Goal: Transaction & Acquisition: Purchase product/service

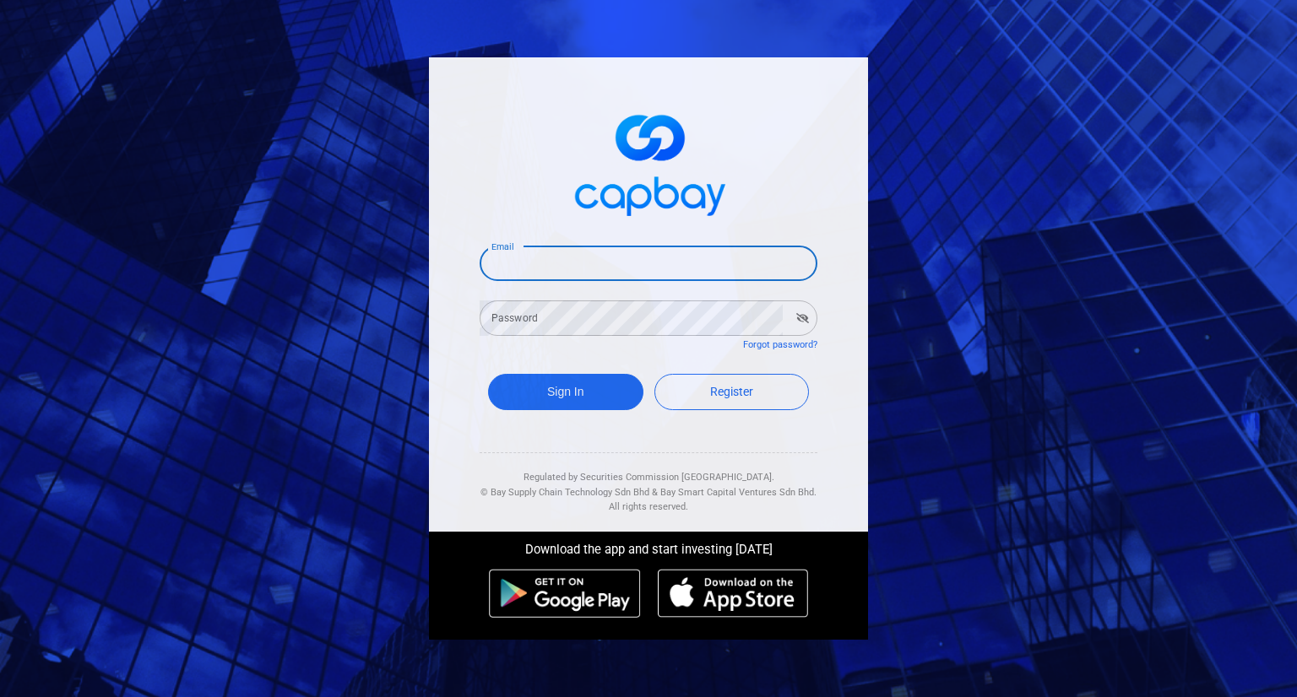
click at [572, 272] on input "Email" at bounding box center [648, 263] width 338 height 35
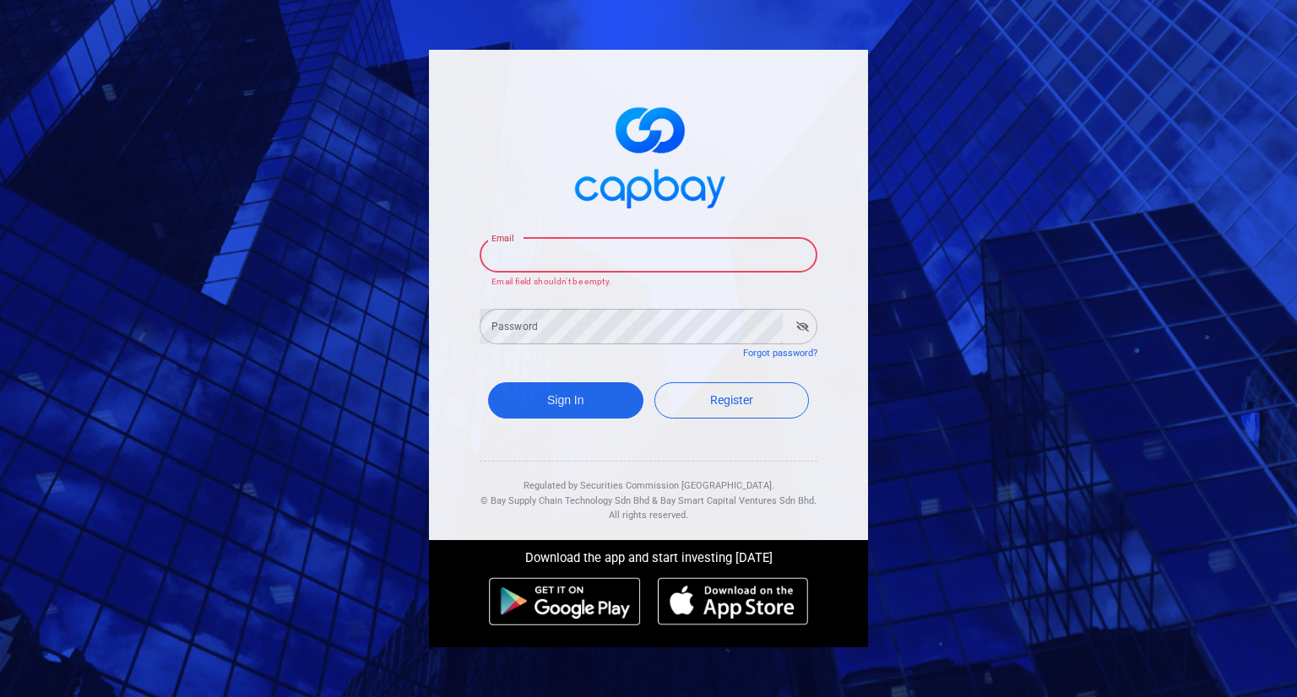
type input "akramzeki@yahoo.com"
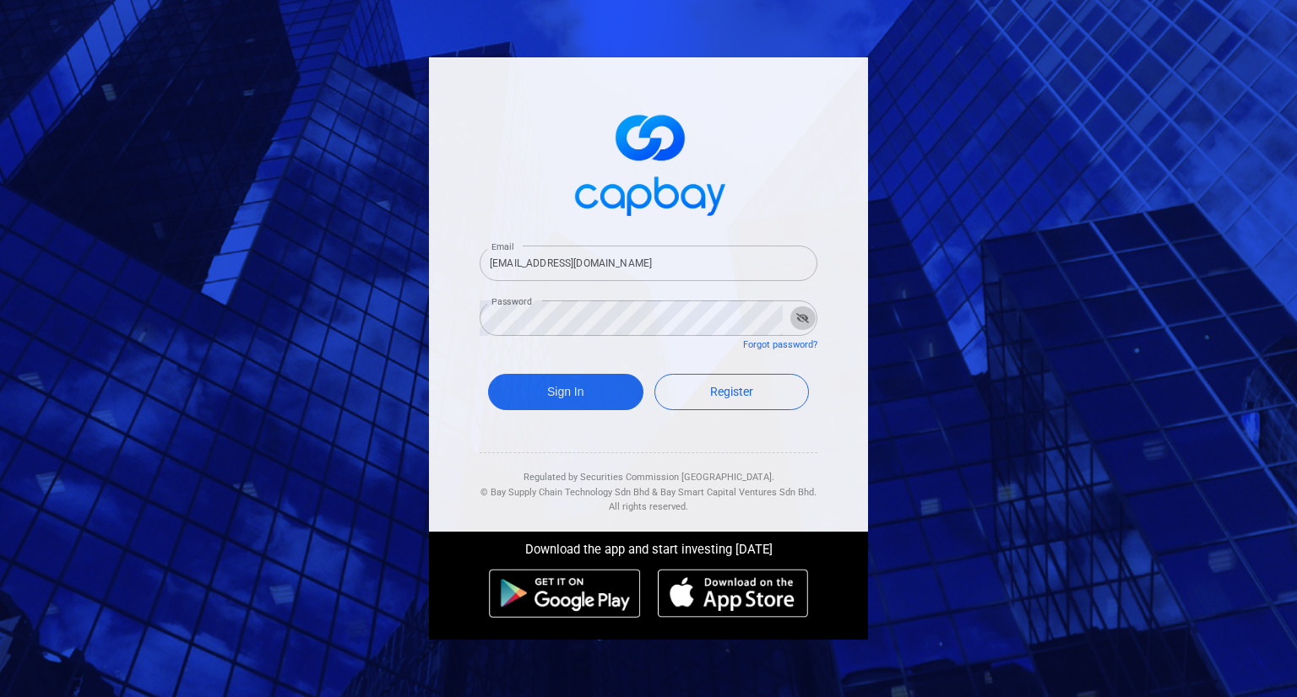
click at [799, 315] on icon "button" at bounding box center [802, 318] width 13 height 10
click at [560, 395] on button "Sign In" at bounding box center [565, 392] width 155 height 36
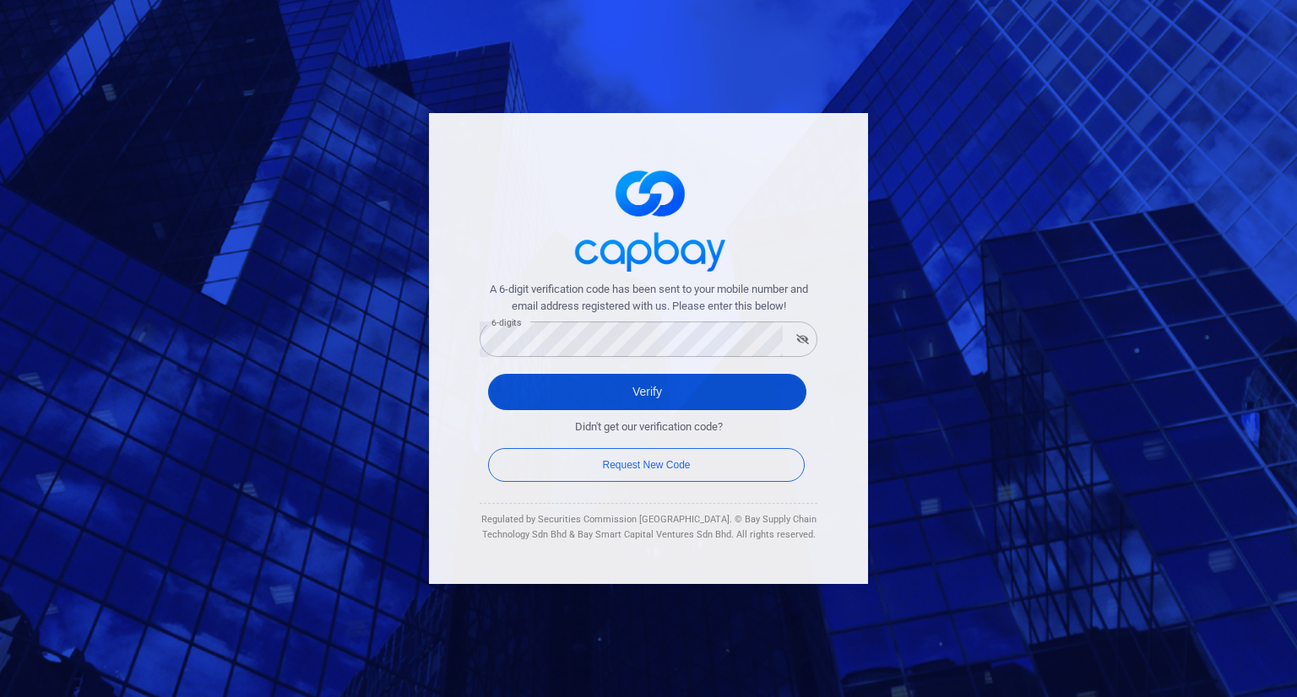
click at [771, 389] on button "Verify" at bounding box center [647, 392] width 318 height 36
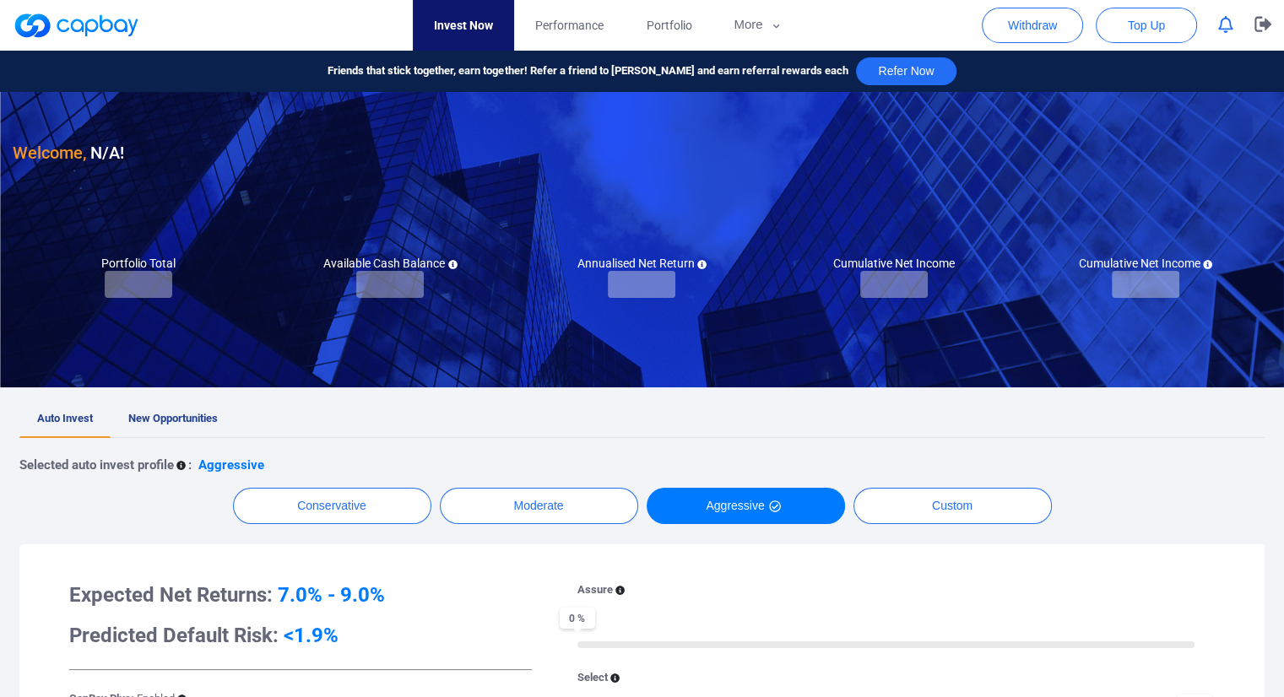
checkbox input "true"
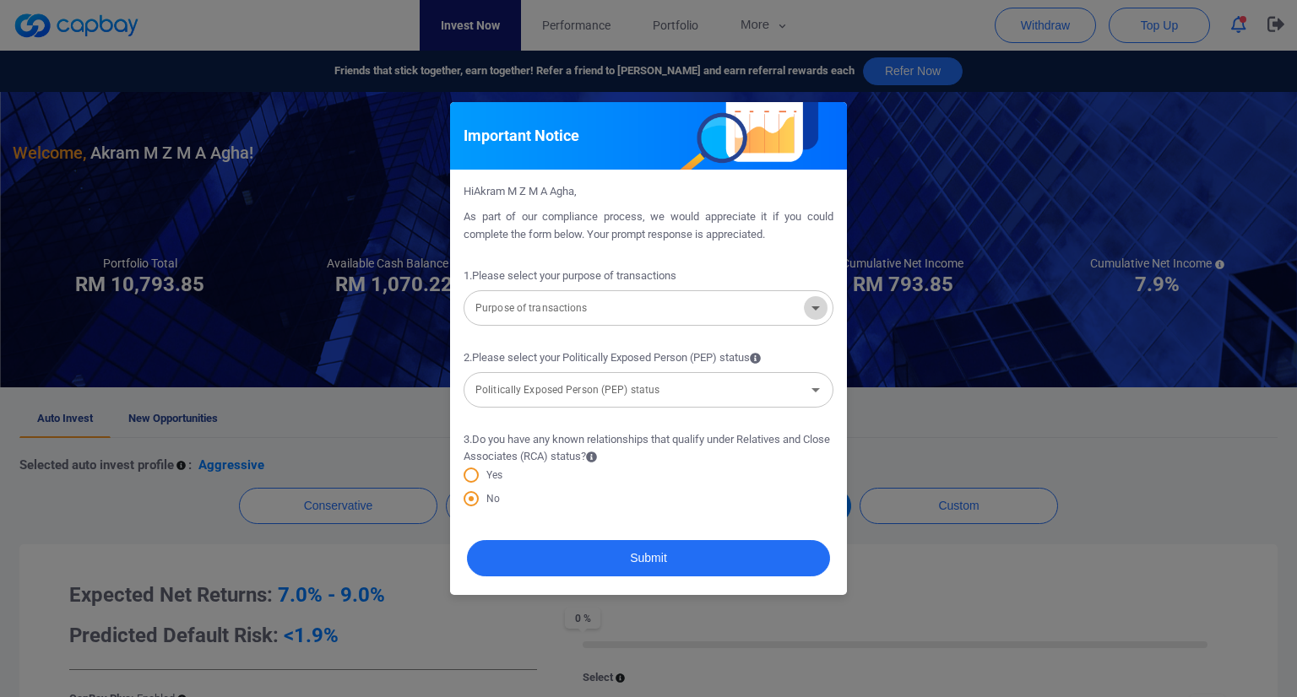
click at [814, 309] on icon "Open" at bounding box center [815, 308] width 20 height 20
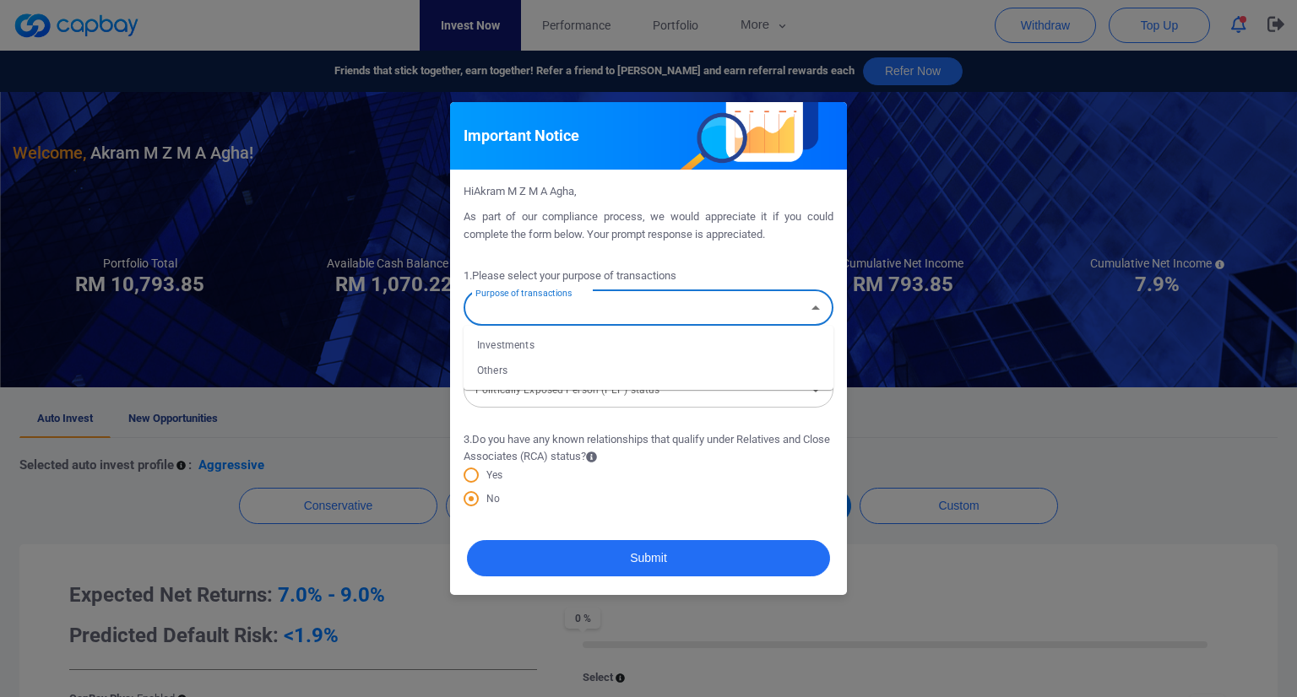
click at [523, 348] on li "Investments" at bounding box center [648, 345] width 370 height 25
type input "Investments"
click at [814, 387] on icon "Open" at bounding box center [815, 390] width 20 height 20
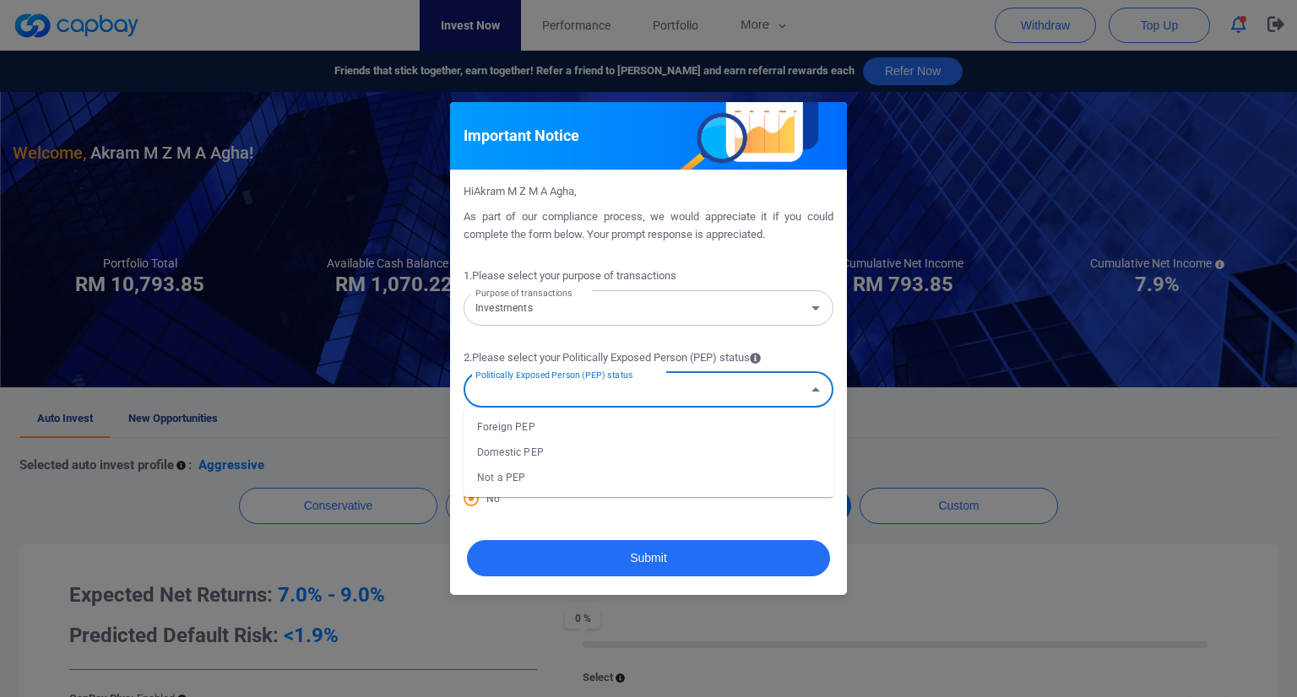
click at [507, 478] on li "Not a PEP" at bounding box center [648, 477] width 370 height 25
type input "Not a PEP"
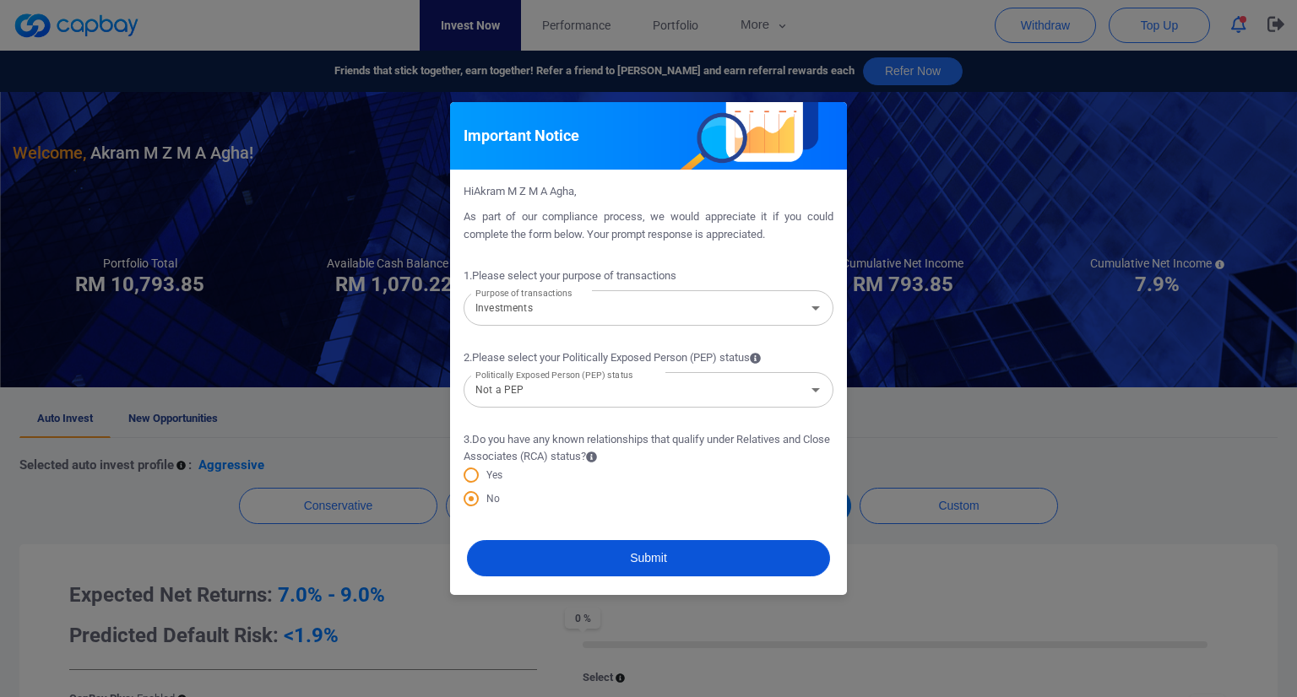
click at [658, 552] on button "Submit" at bounding box center [648, 558] width 363 height 36
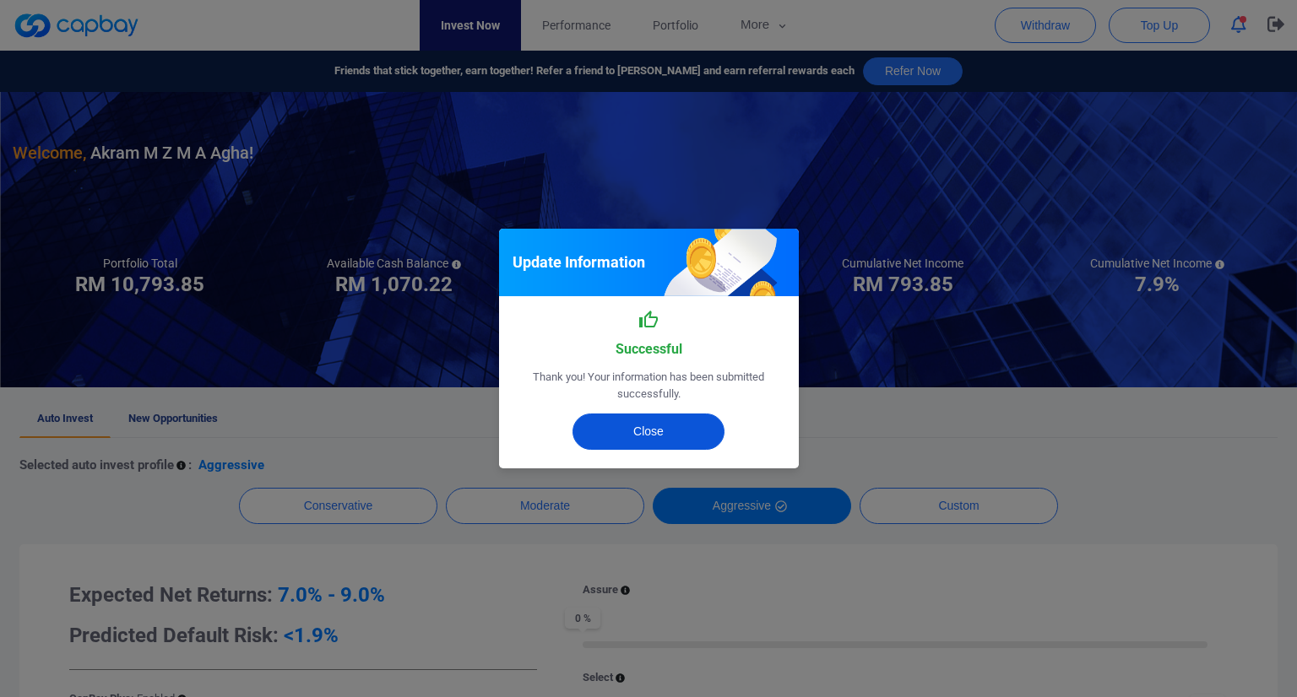
click at [668, 432] on button "Close" at bounding box center [648, 432] width 152 height 36
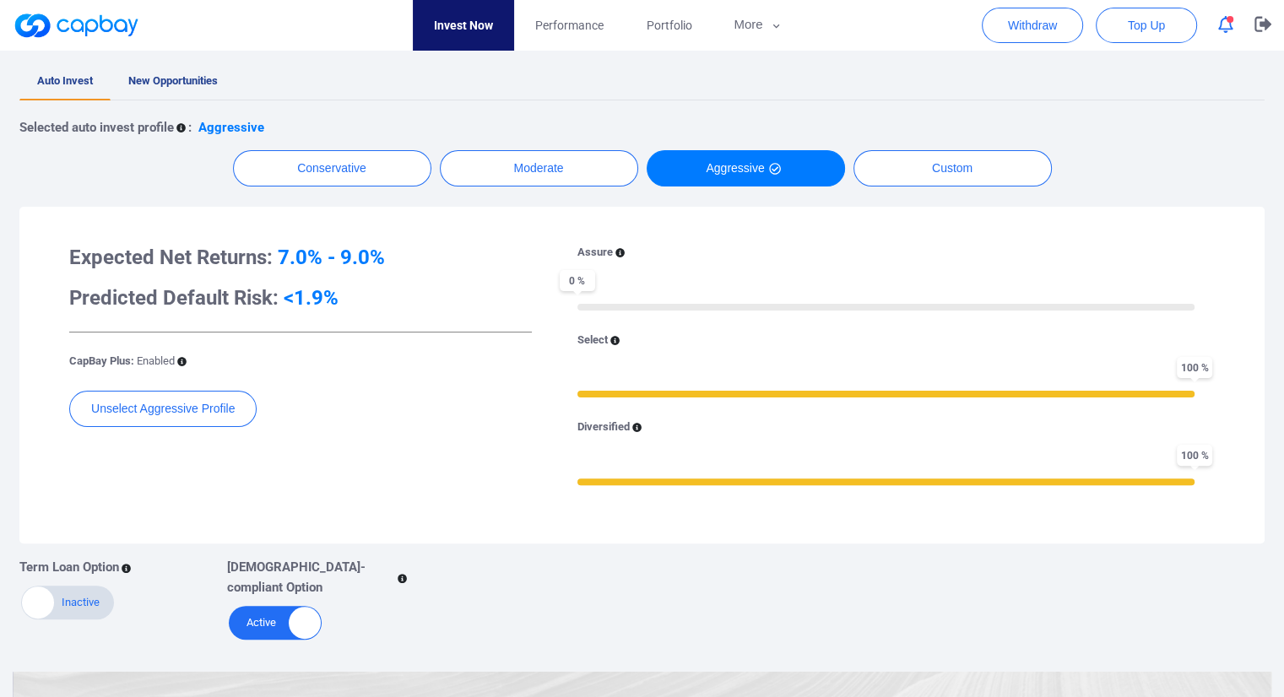
scroll to position [84, 0]
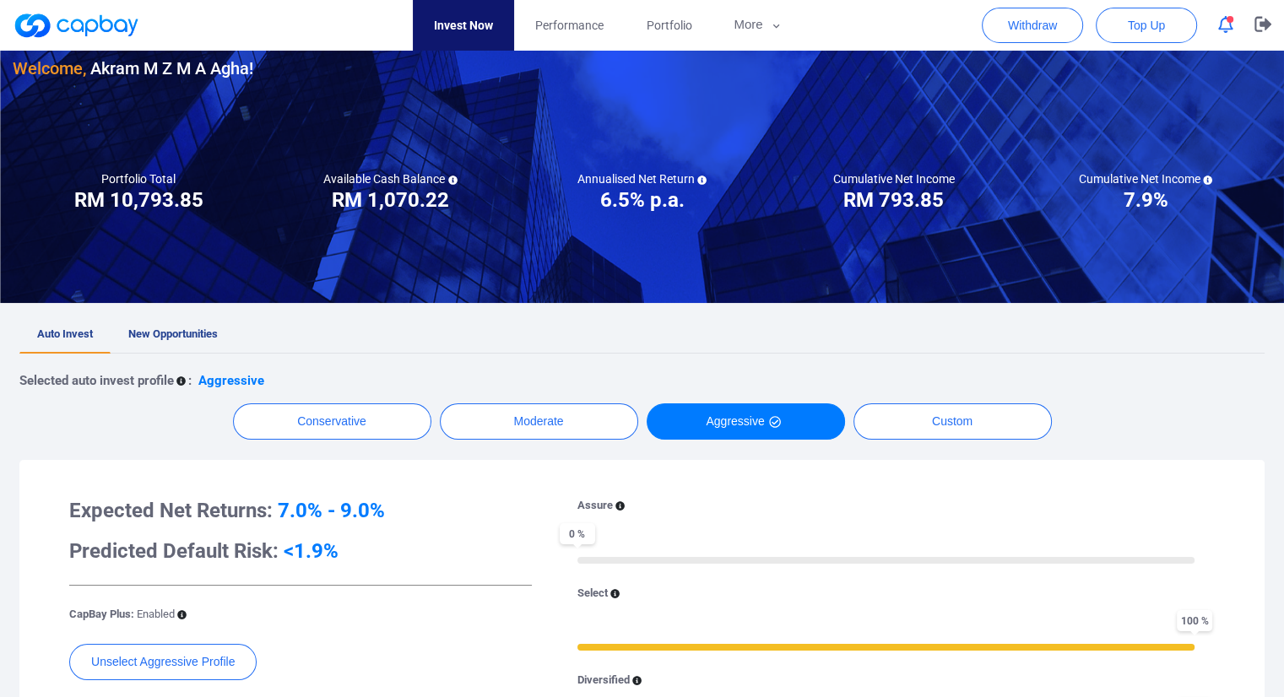
click at [1230, 23] on icon "button" at bounding box center [1225, 25] width 15 height 18
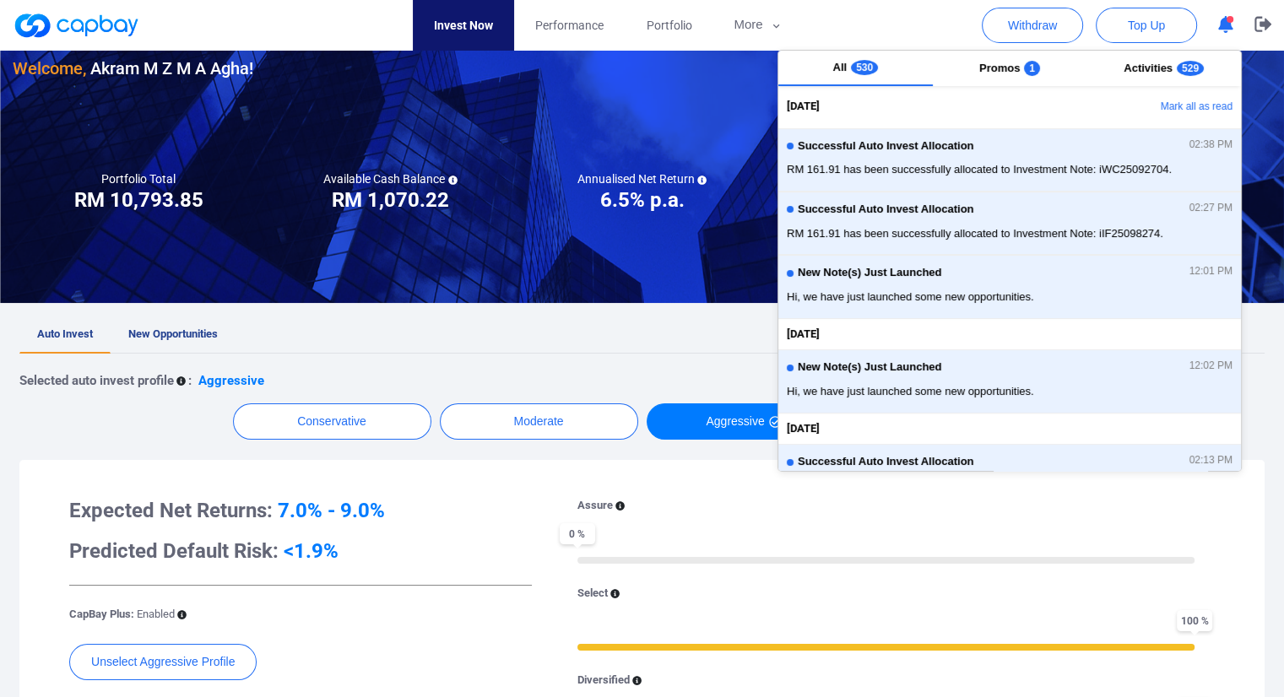
click at [635, 373] on div "Selected auto invest profile : Aggressive" at bounding box center [641, 381] width 1245 height 20
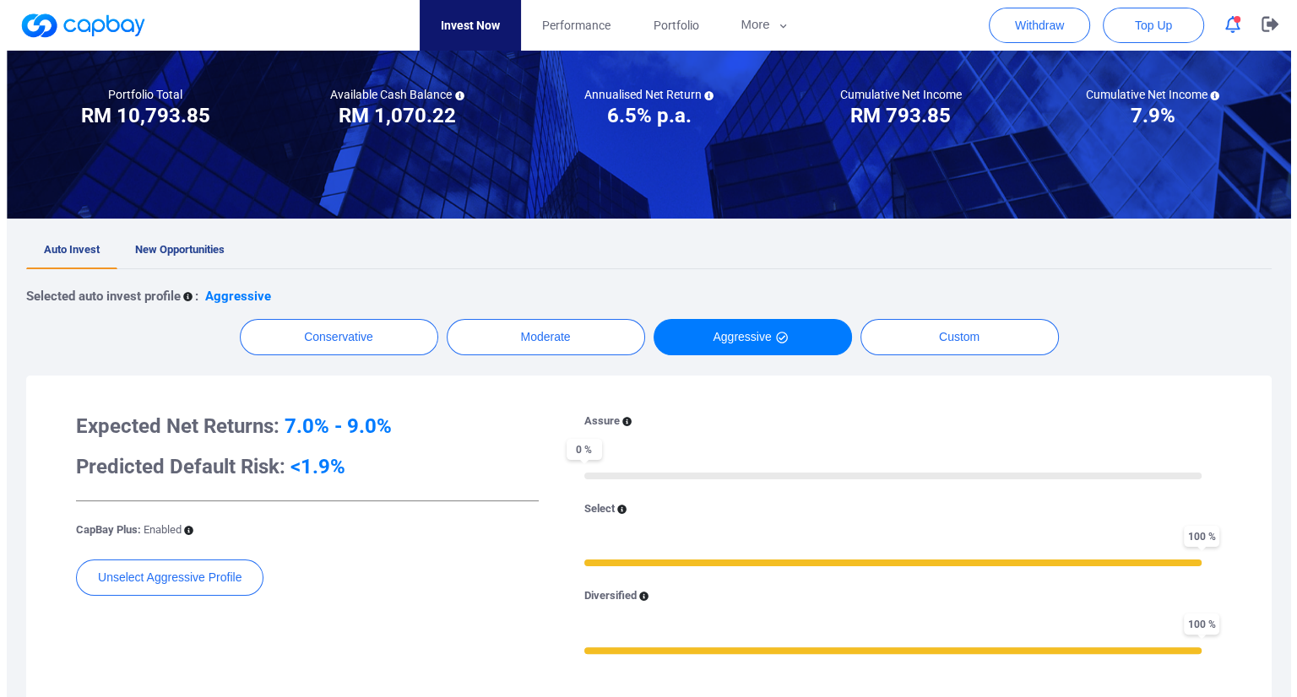
scroll to position [0, 0]
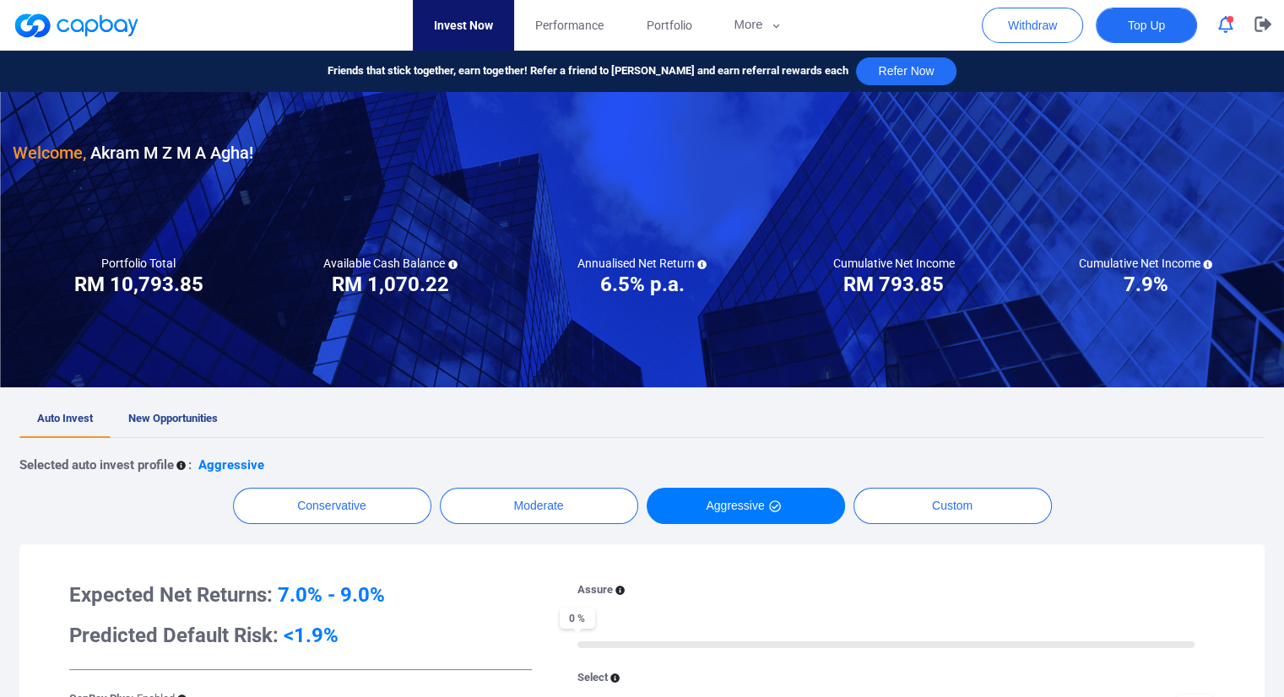
click at [1168, 28] on button "Top Up" at bounding box center [1146, 25] width 101 height 35
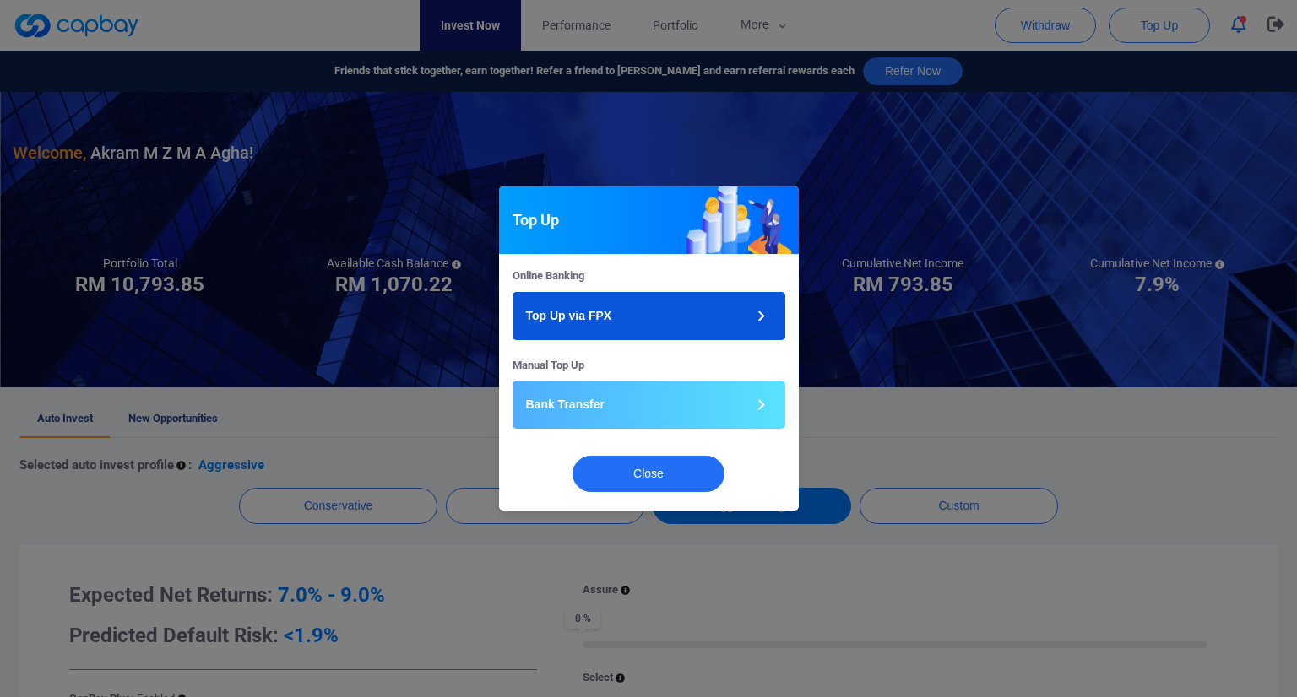
click at [763, 317] on icon "button" at bounding box center [760, 316] width 21 height 21
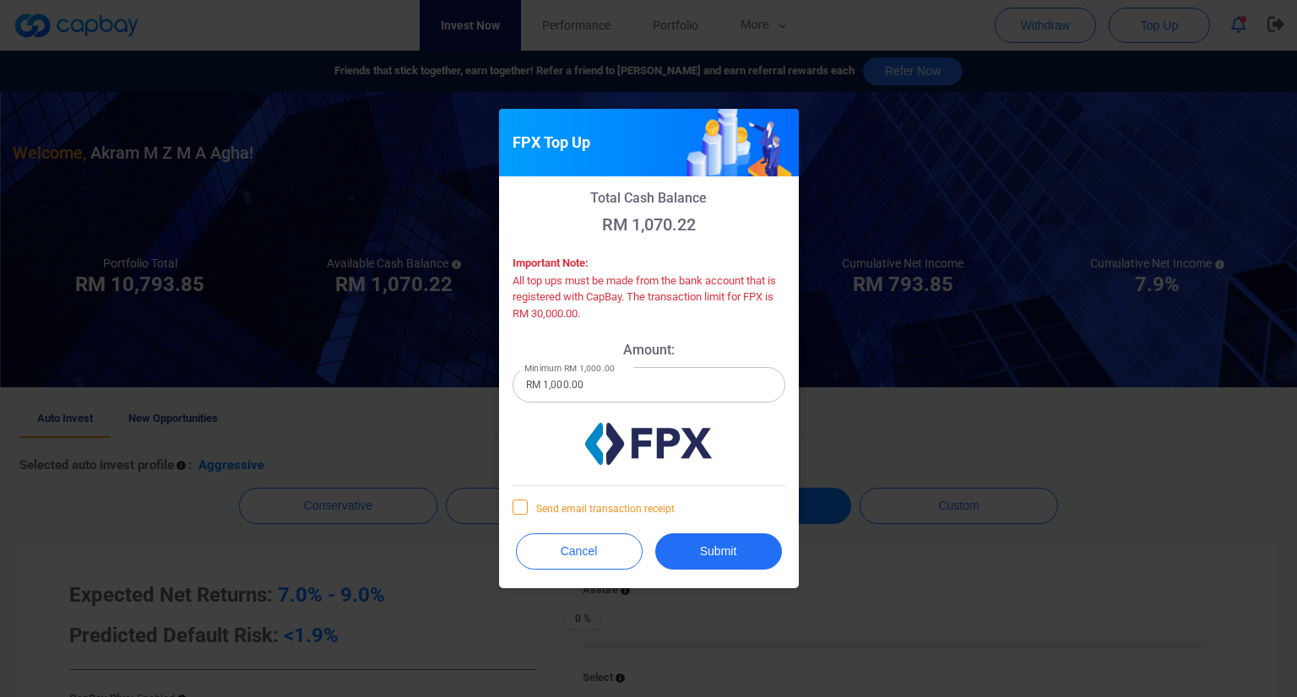
click at [519, 511] on icon at bounding box center [520, 507] width 14 height 14
click at [0, 0] on input "Send email transaction receipt" at bounding box center [0, 0] width 0 height 0
click at [718, 555] on button "Submit" at bounding box center [718, 552] width 127 height 36
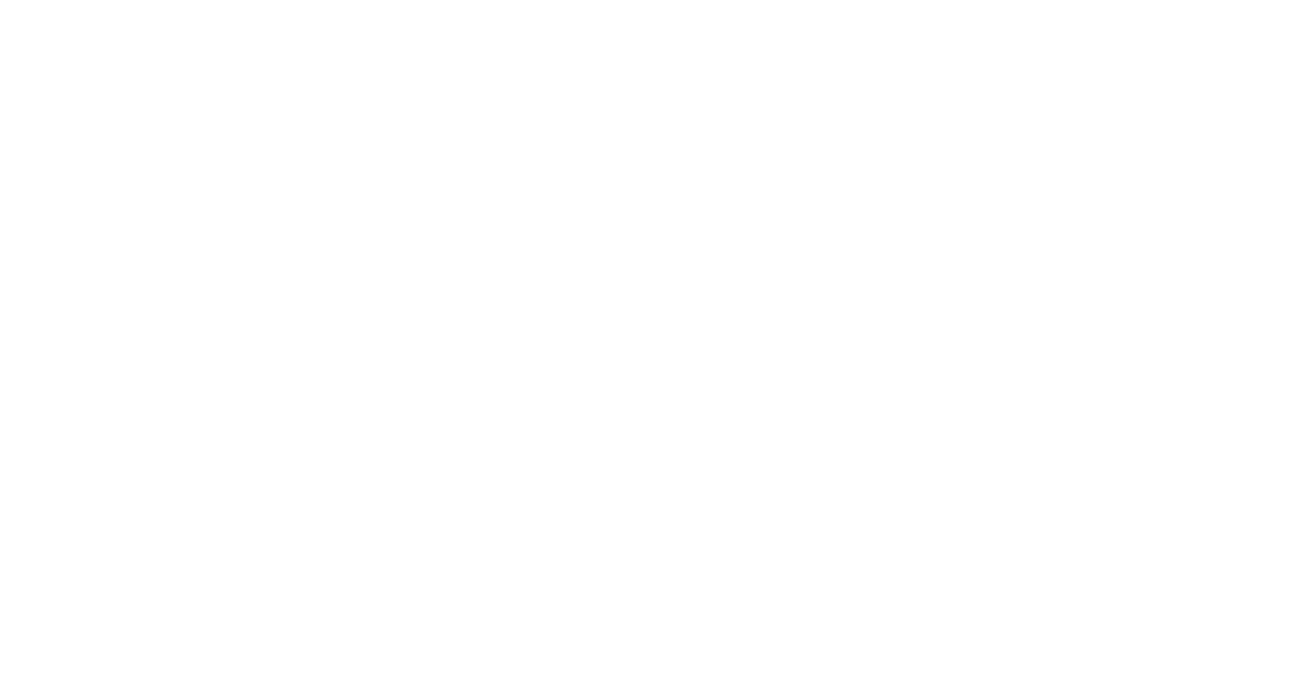
checkbox input "true"
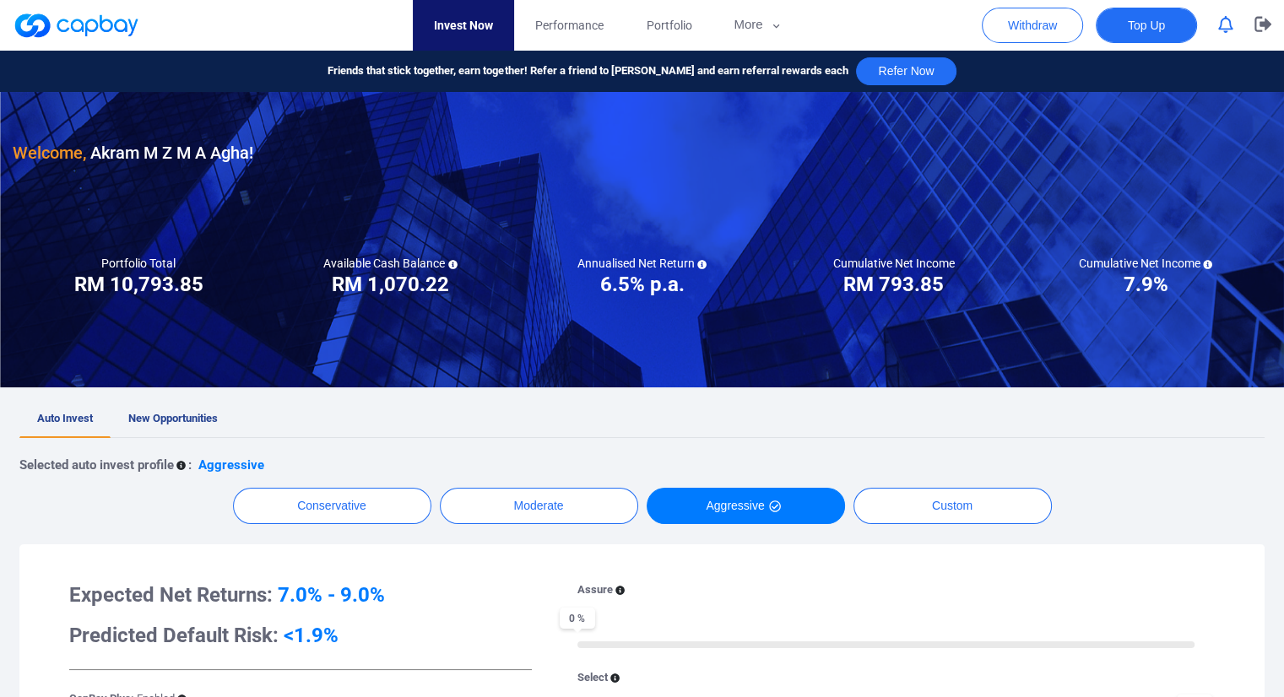
click at [1147, 21] on span "Top Up" at bounding box center [1146, 25] width 37 height 17
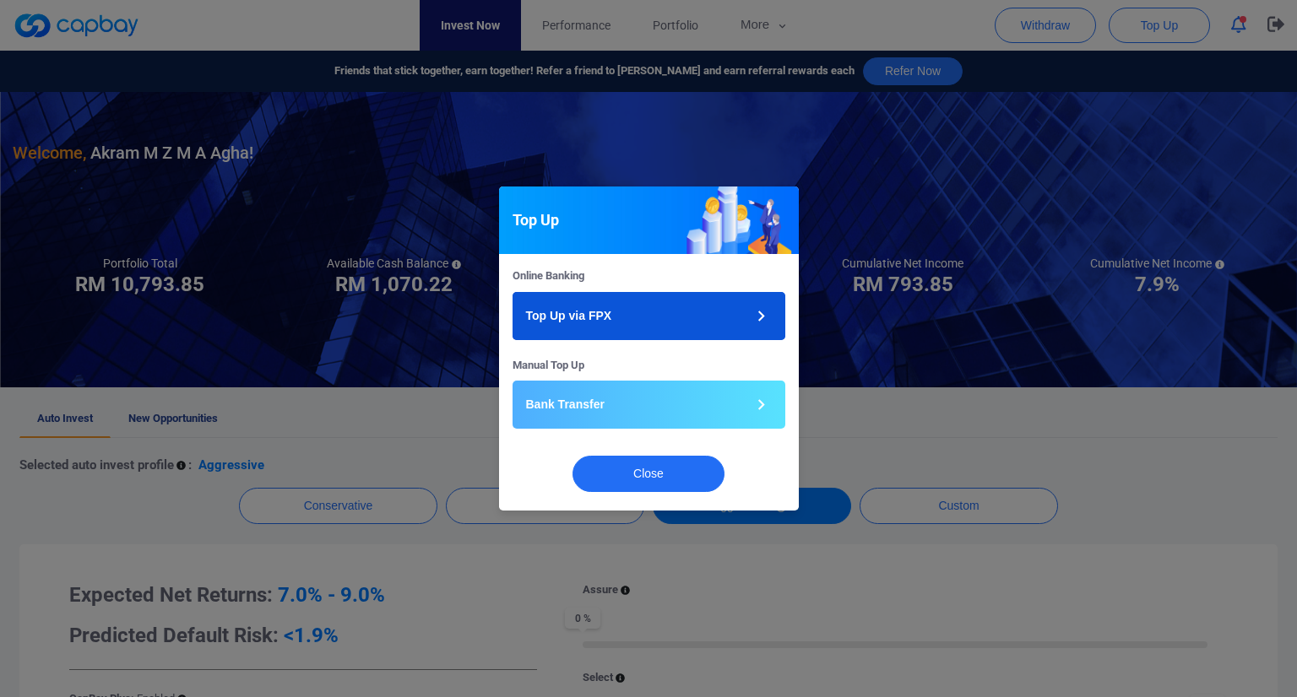
click at [658, 313] on button "Top Up via FPX" at bounding box center [648, 316] width 273 height 48
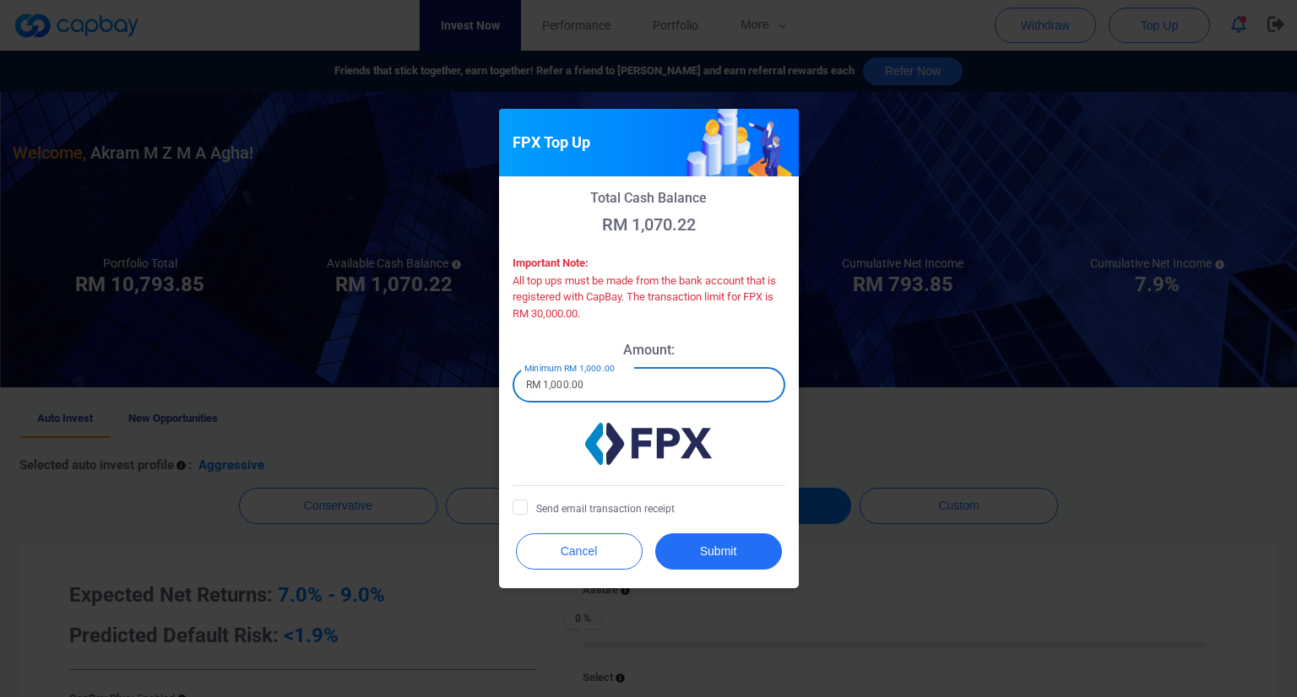
click at [546, 383] on input "RM 1,000.00" at bounding box center [648, 384] width 273 height 35
type input "RM 10,000.00"
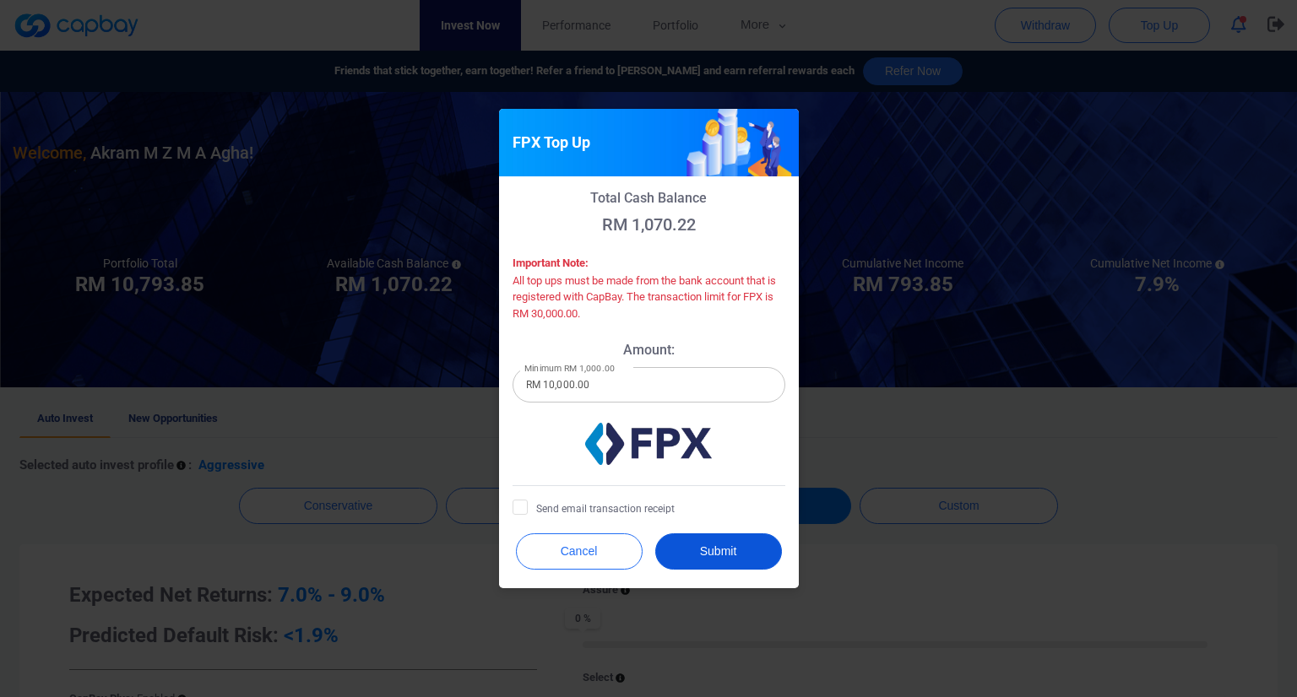
click at [718, 553] on button "Submit" at bounding box center [718, 552] width 127 height 36
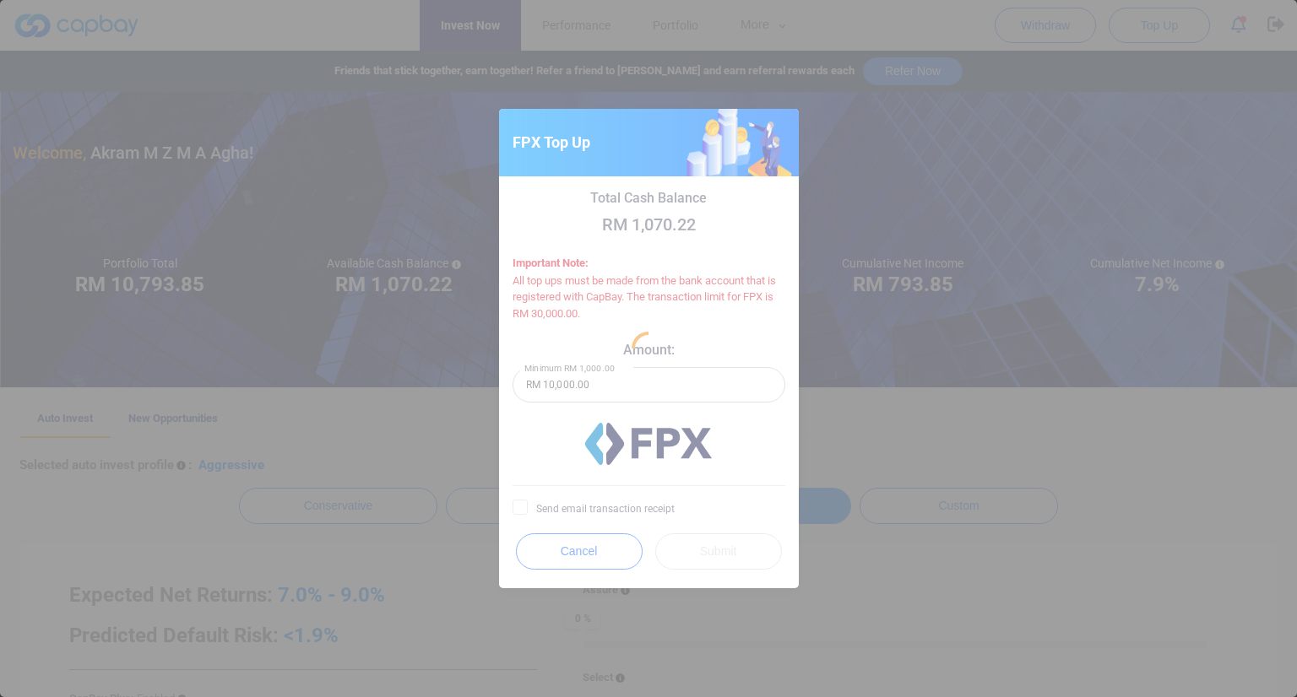
click at [815, 242] on div at bounding box center [648, 348] width 1297 height 697
click at [841, 170] on div at bounding box center [648, 348] width 1297 height 697
drag, startPoint x: 606, startPoint y: 571, endPoint x: 594, endPoint y: 562, distance: 14.5
click at [605, 571] on div at bounding box center [648, 348] width 1297 height 697
drag, startPoint x: 594, startPoint y: 562, endPoint x: 593, endPoint y: 553, distance: 9.4
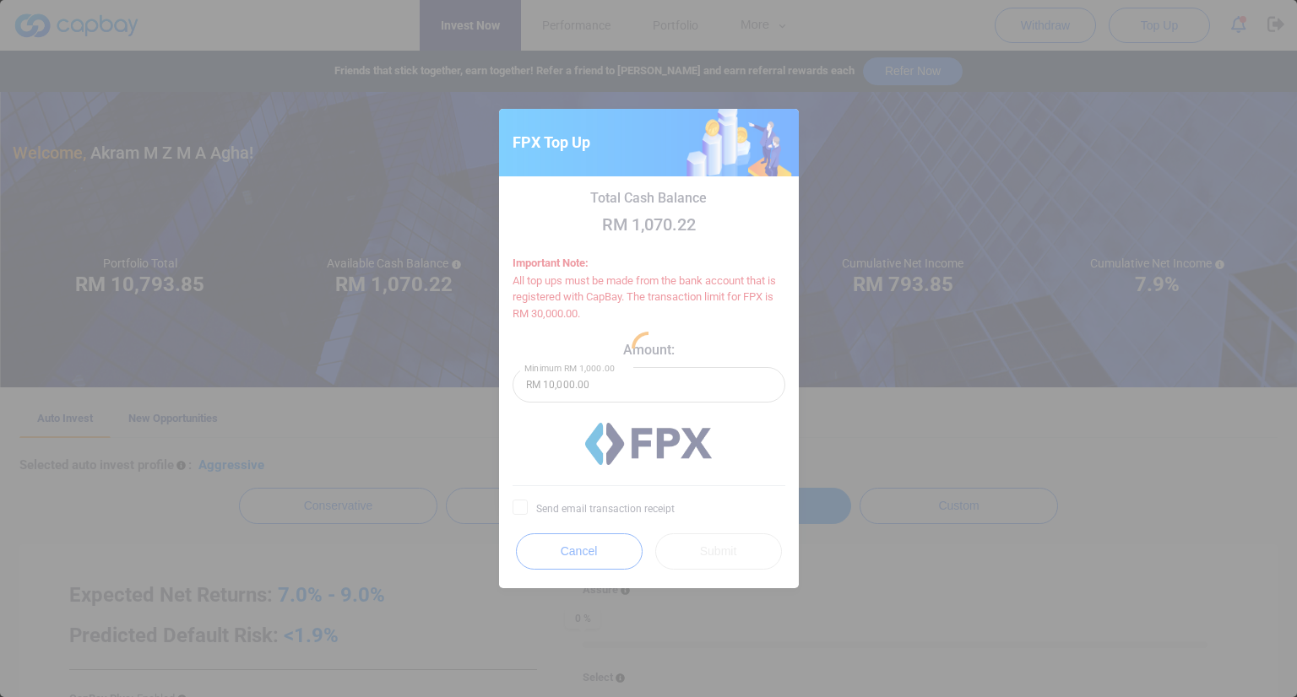
click at [594, 561] on div at bounding box center [648, 348] width 1297 height 697
click at [228, 214] on div at bounding box center [648, 348] width 1297 height 697
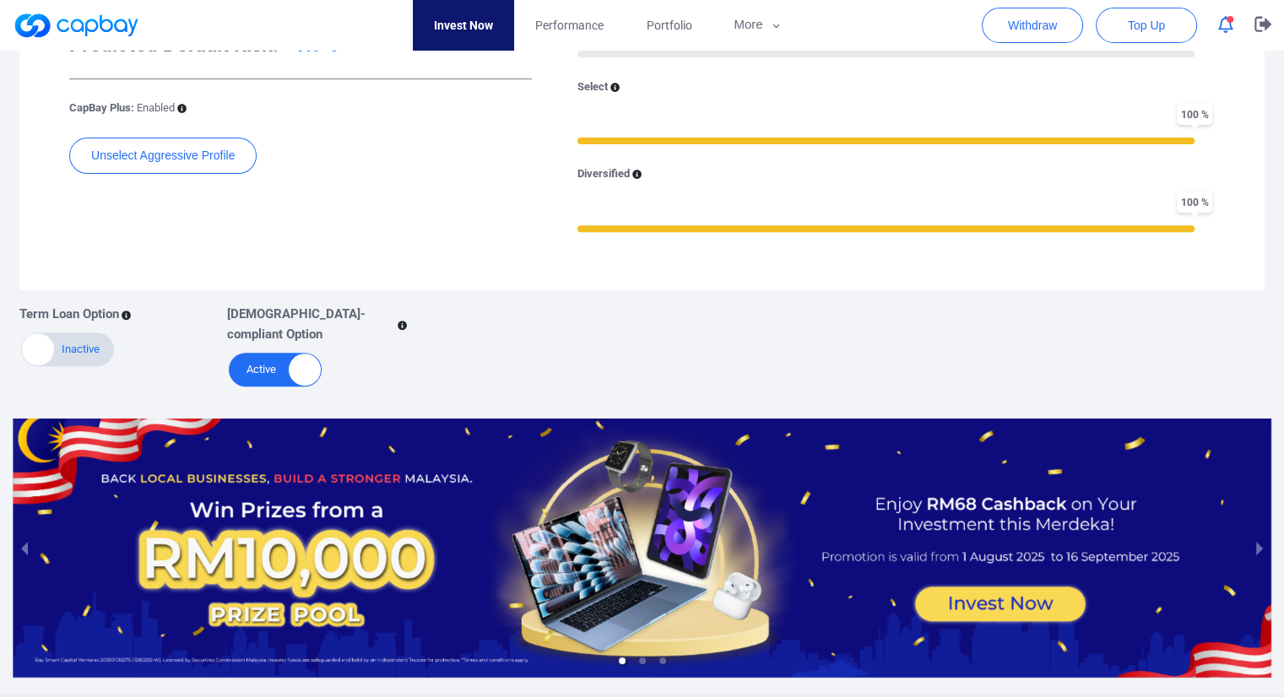
scroll to position [647, 0]
